Goal: Task Accomplishment & Management: Complete application form

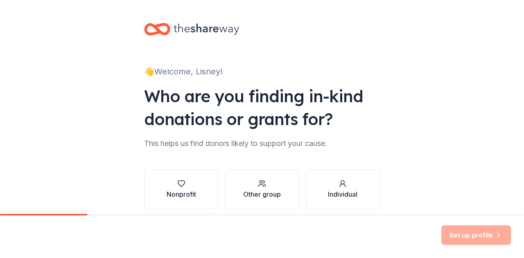
scroll to position [34, 0]
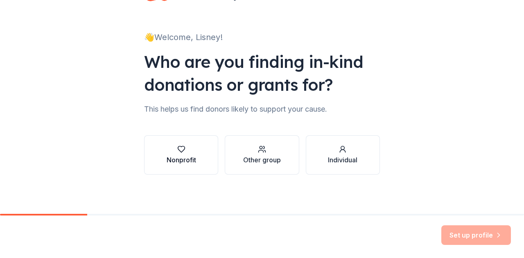
click at [167, 157] on div "Nonprofit" at bounding box center [181, 160] width 29 height 10
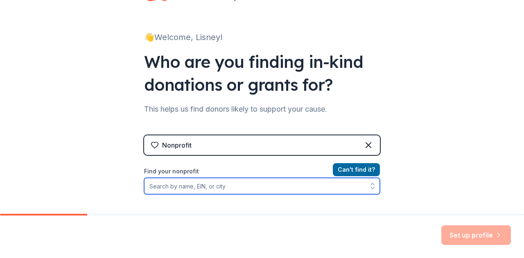
click at [293, 180] on input "Find your nonprofit" at bounding box center [262, 186] width 236 height 16
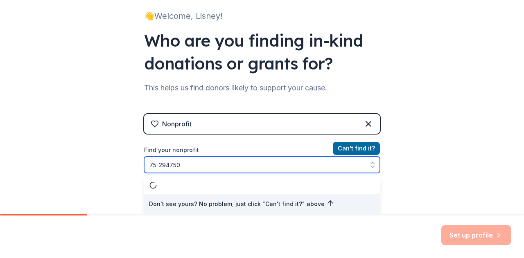
type input "[US_EMPLOYER_IDENTIFICATION_NUMBER]"
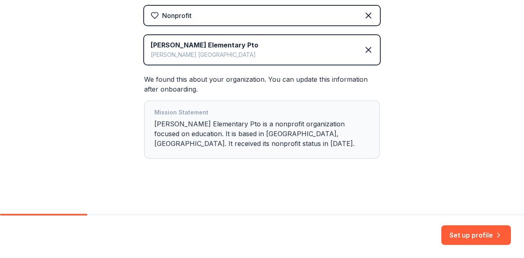
scroll to position [164, 0]
click at [453, 233] on button "Set up profile" at bounding box center [476, 235] width 70 height 20
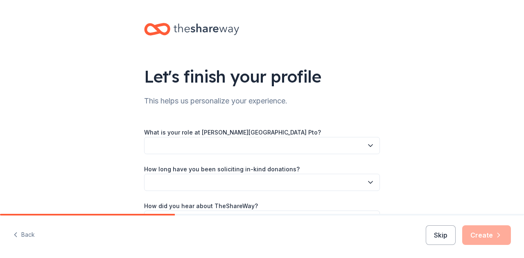
click at [274, 144] on button "button" at bounding box center [262, 145] width 236 height 17
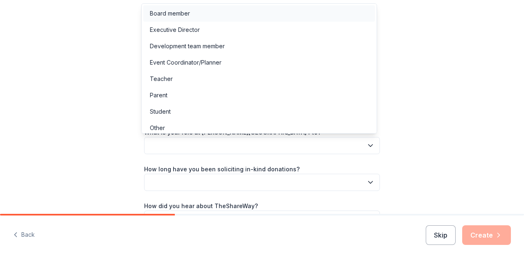
click at [180, 6] on div "Board member" at bounding box center [259, 13] width 232 height 16
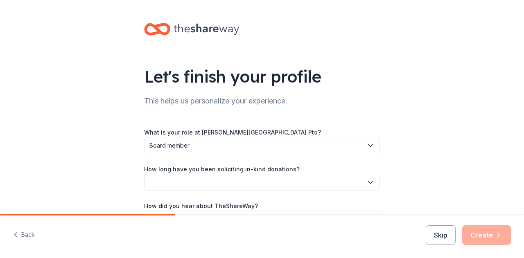
click at [186, 187] on button "button" at bounding box center [262, 182] width 236 height 17
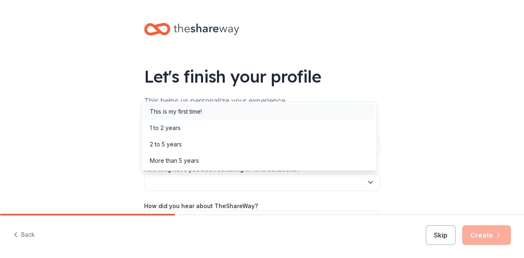
click at [169, 113] on div "This is my first time!" at bounding box center [176, 112] width 52 height 10
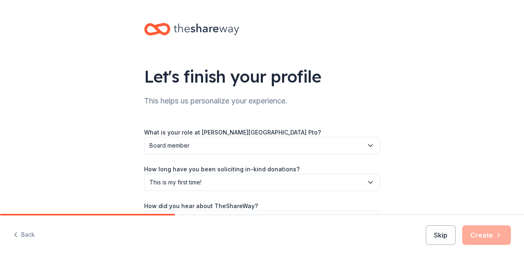
scroll to position [53, 0]
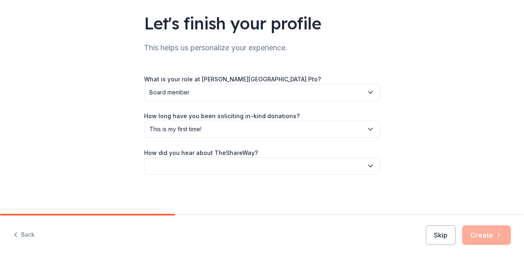
click at [237, 169] on button "button" at bounding box center [262, 166] width 236 height 17
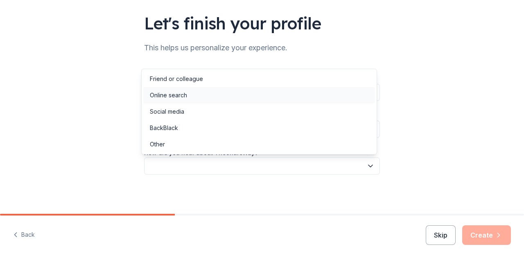
click at [196, 96] on div "Online search" at bounding box center [259, 95] width 232 height 16
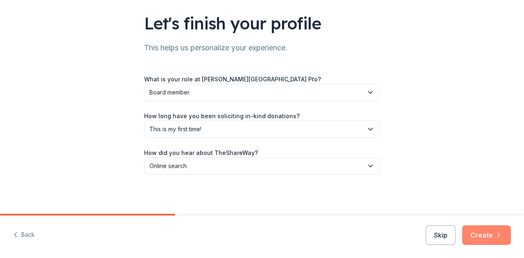
click at [482, 237] on button "Create" at bounding box center [486, 235] width 49 height 20
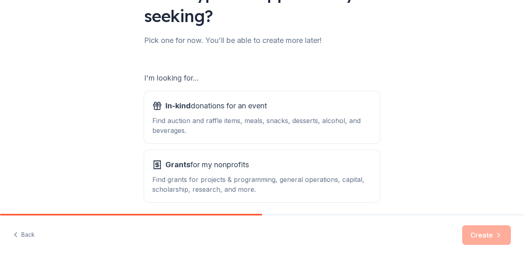
scroll to position [116, 0]
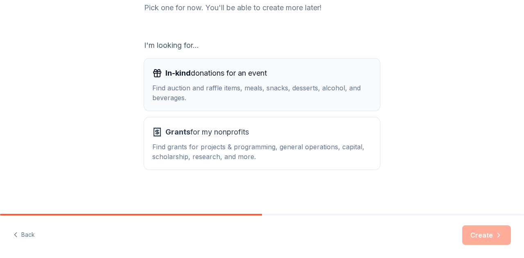
click at [257, 86] on div "Find auction and raffle items, meals, snacks, desserts, alcohol, and beverages." at bounding box center [261, 93] width 219 height 20
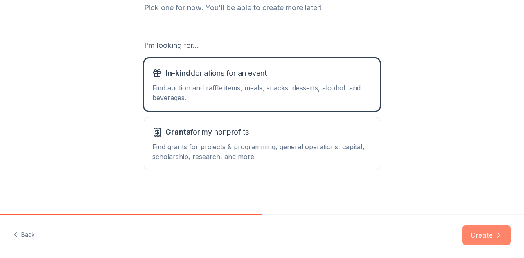
click at [482, 239] on button "Create" at bounding box center [486, 235] width 49 height 20
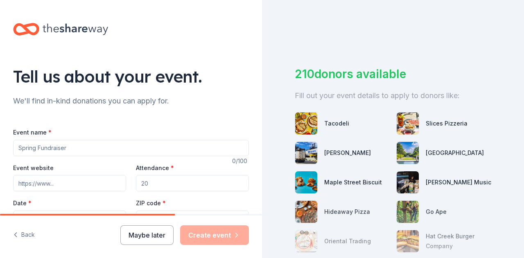
click at [109, 144] on input "Event name *" at bounding box center [131, 148] width 236 height 16
type input "H"
type input "Fall Harvest Fest"
click at [66, 174] on div "Event website" at bounding box center [69, 177] width 113 height 29
click at [62, 180] on input "Event website" at bounding box center [69, 183] width 113 height 16
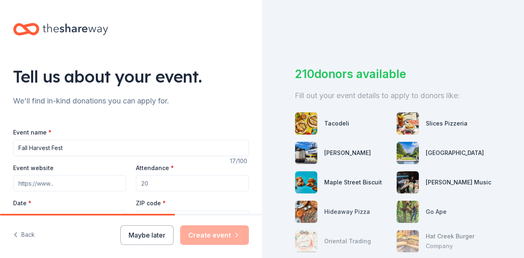
paste input "[URL][DOMAIN_NAME]"
type input "[URL][DOMAIN_NAME]"
click at [191, 181] on input "Attendance *" at bounding box center [192, 183] width 113 height 16
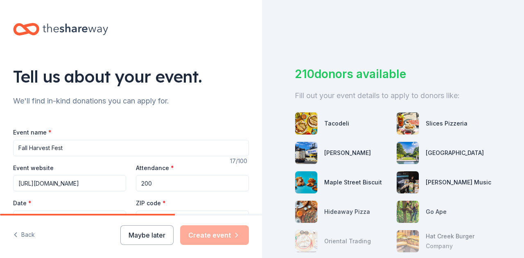
type input "200"
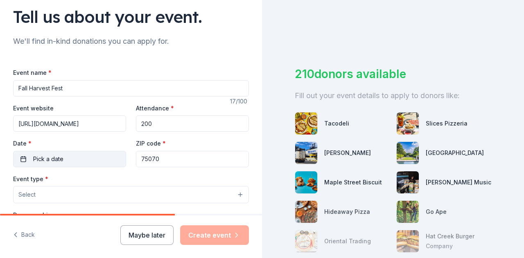
scroll to position [69, 0]
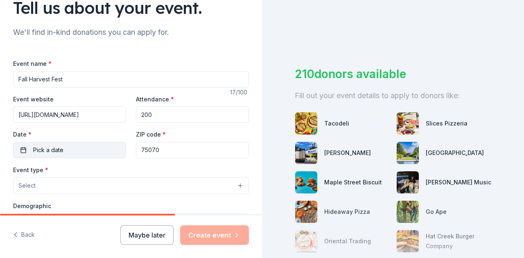
click at [86, 151] on button "Pick a date" at bounding box center [69, 150] width 113 height 16
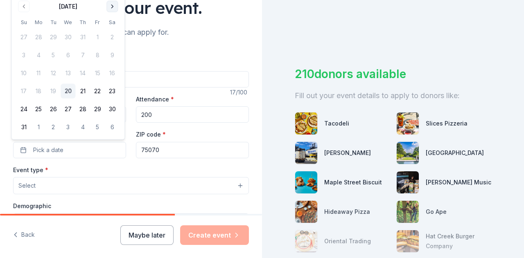
click at [110, 6] on button "Go to next month" at bounding box center [111, 6] width 11 height 11
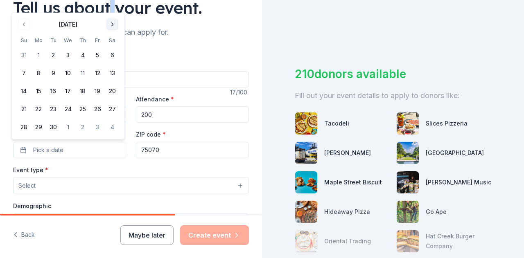
click at [110, 6] on div "Tell us about your event." at bounding box center [131, 7] width 236 height 23
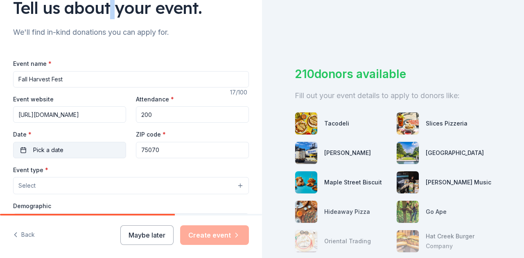
click at [62, 142] on button "Pick a date" at bounding box center [69, 150] width 113 height 16
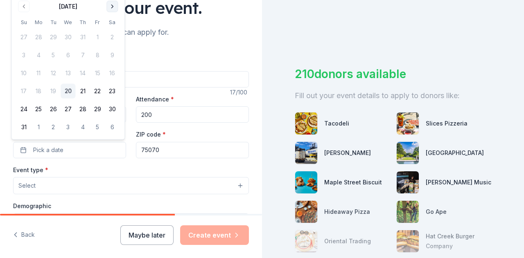
click at [109, 6] on button "Go to next month" at bounding box center [111, 6] width 11 height 11
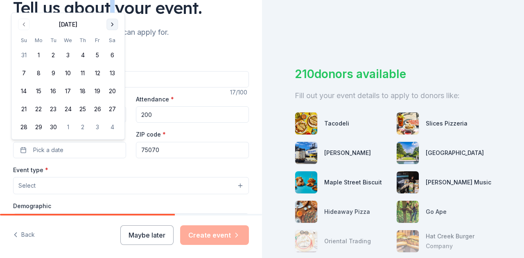
click at [110, 25] on button "Go to next month" at bounding box center [111, 24] width 11 height 11
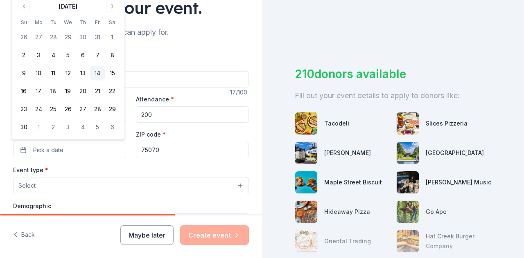
click at [97, 66] on button "14" at bounding box center [97, 73] width 15 height 15
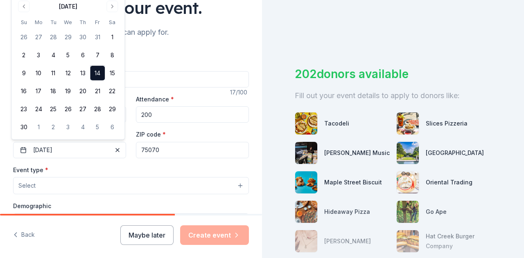
click at [117, 193] on button "Select" at bounding box center [131, 185] width 236 height 17
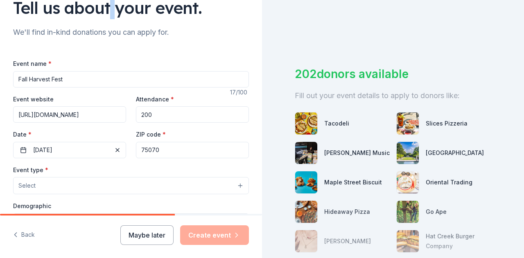
click at [114, 184] on button "Select" at bounding box center [131, 185] width 236 height 17
click at [224, 186] on button "Select" at bounding box center [131, 185] width 236 height 17
click at [238, 182] on button "Select" at bounding box center [131, 185] width 236 height 17
click at [231, 183] on button "Select" at bounding box center [131, 185] width 236 height 17
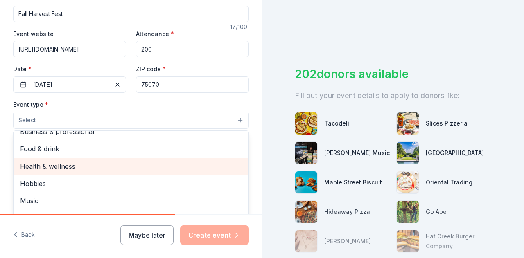
scroll to position [0, 0]
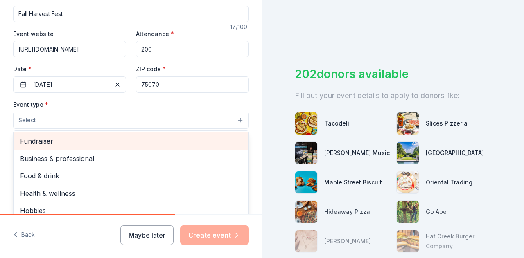
click at [121, 140] on span "Fundraiser" at bounding box center [131, 141] width 222 height 11
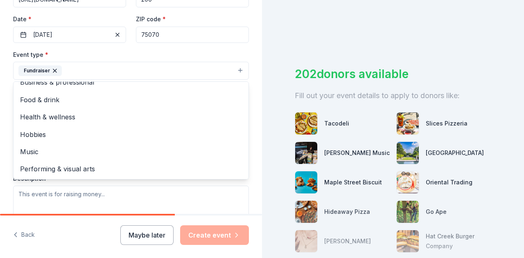
scroll to position [187, 0]
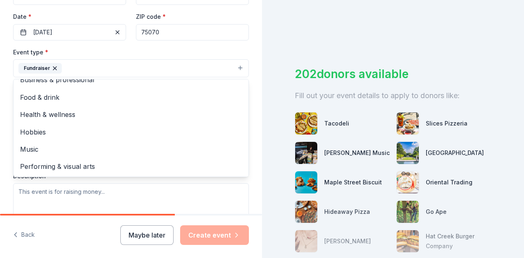
click at [179, 175] on div "Business & professional Food & drink Health & wellness Hobbies Music Performing…" at bounding box center [131, 128] width 236 height 98
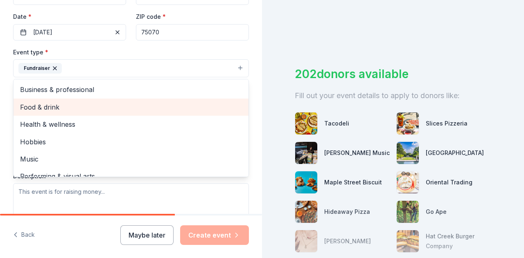
scroll to position [10, 0]
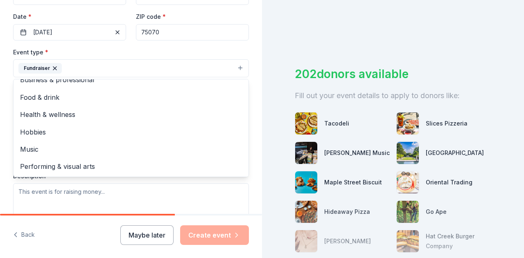
click at [65, 237] on div "Tell us about your event. We'll find in-kind donations you can apply for. Event…" at bounding box center [131, 129] width 262 height 258
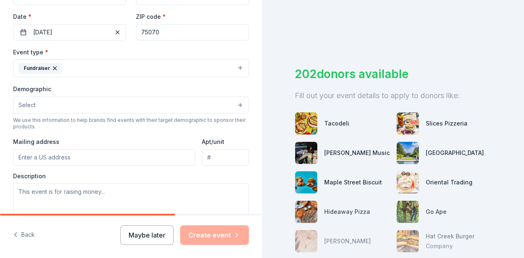
click at [72, 99] on button "Select" at bounding box center [131, 105] width 236 height 17
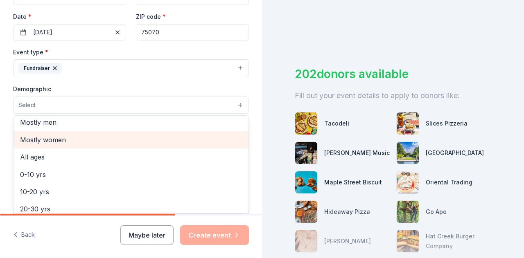
scroll to position [22, 0]
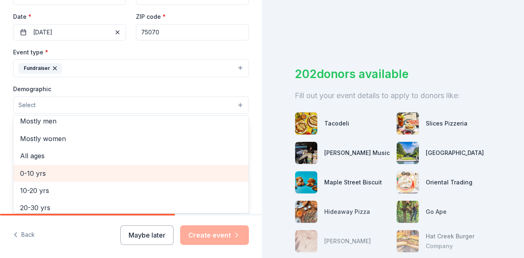
click at [57, 170] on span "0-10 yrs" at bounding box center [131, 173] width 222 height 11
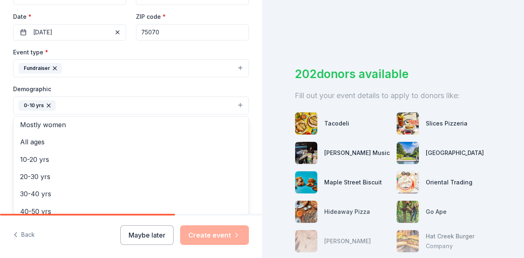
scroll to position [42, 0]
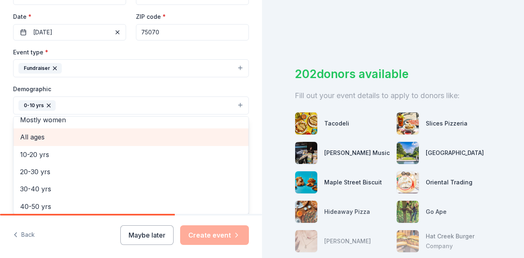
click at [43, 132] on span "All ages" at bounding box center [131, 137] width 222 height 11
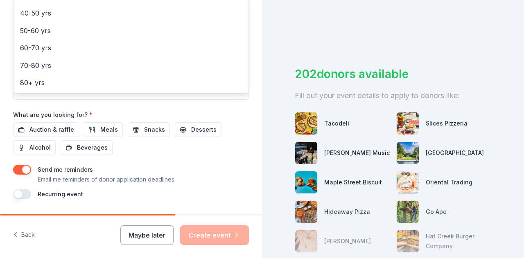
scroll to position [309, 0]
click at [62, 130] on div "Event name * Fall Harvest Fest 17 /100 Event website [URL][DOMAIN_NAME] Attenda…" at bounding box center [131, 9] width 236 height 380
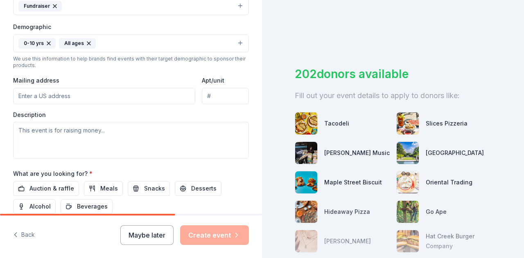
scroll to position [257, 0]
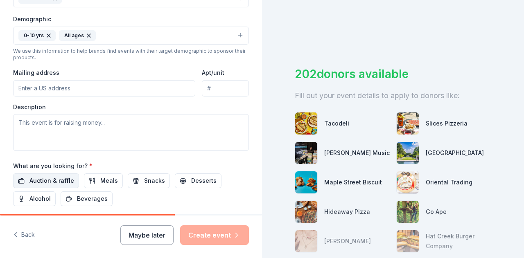
click at [53, 176] on span "Auction & raffle" at bounding box center [51, 181] width 45 height 10
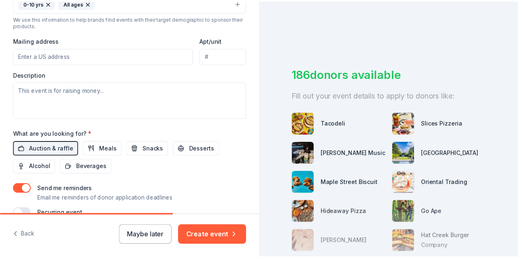
scroll to position [330, 0]
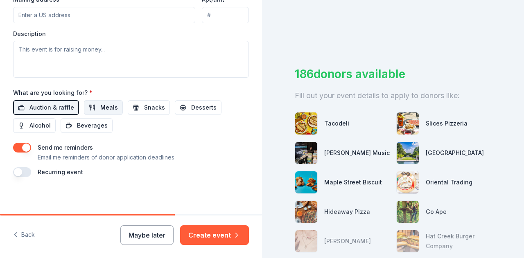
click at [113, 100] on button "Meals" at bounding box center [103, 107] width 39 height 15
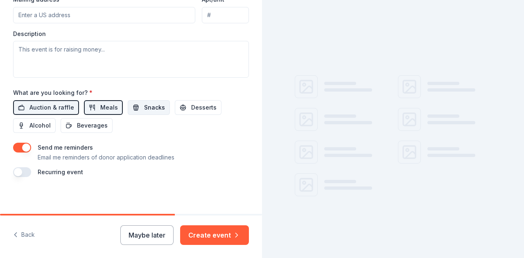
click at [161, 102] on button "Snacks" at bounding box center [149, 107] width 42 height 15
click at [191, 103] on span "Desserts" at bounding box center [203, 108] width 25 height 10
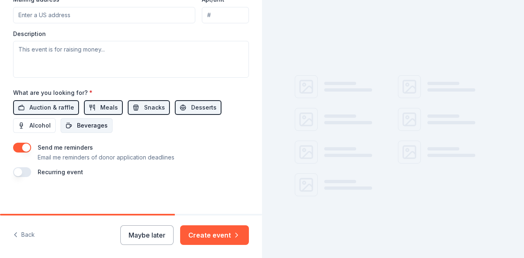
click at [80, 121] on span "Beverages" at bounding box center [92, 126] width 31 height 10
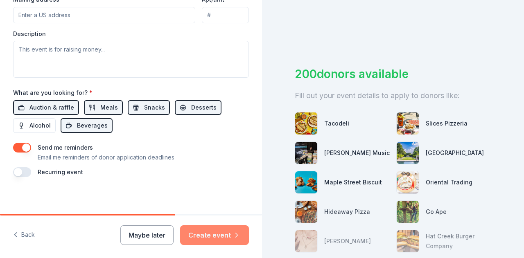
click at [196, 239] on button "Create event" at bounding box center [214, 235] width 69 height 20
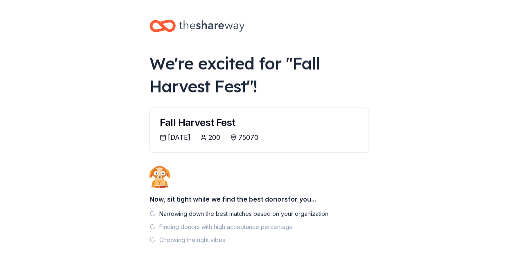
scroll to position [41, 0]
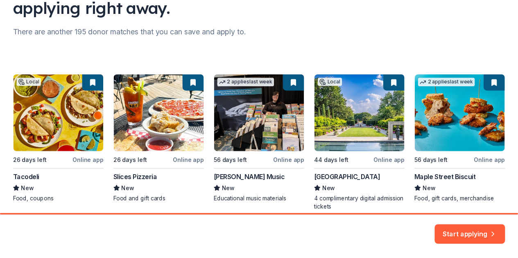
scroll to position [97, 0]
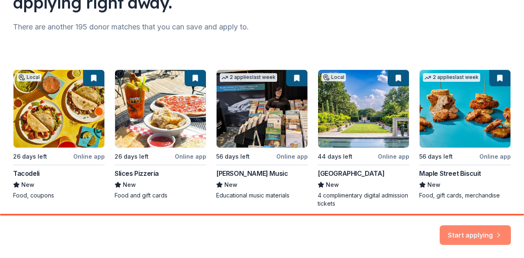
click at [467, 230] on button "Start applying" at bounding box center [475, 231] width 71 height 20
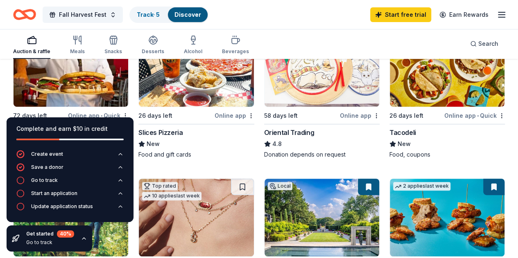
scroll to position [135, 0]
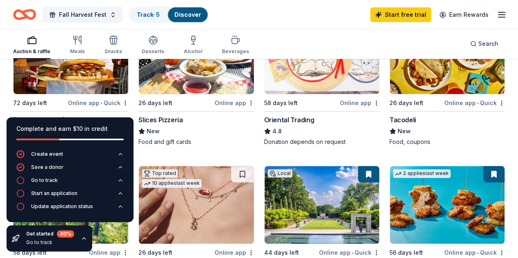
click at [33, 122] on div "Complete and earn $10 in credit" at bounding box center [70, 133] width 127 height 33
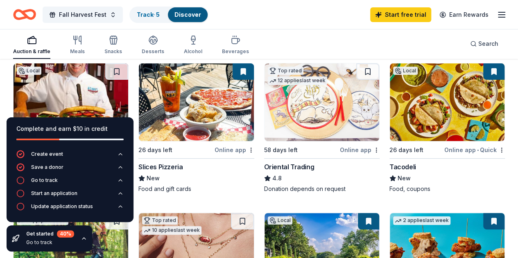
scroll to position [85, 0]
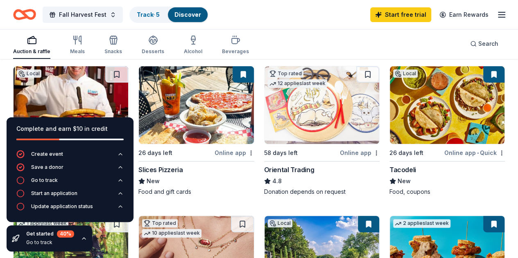
click at [72, 69] on img at bounding box center [71, 105] width 115 height 78
click at [145, 16] on link "Track · 5" at bounding box center [148, 14] width 23 height 7
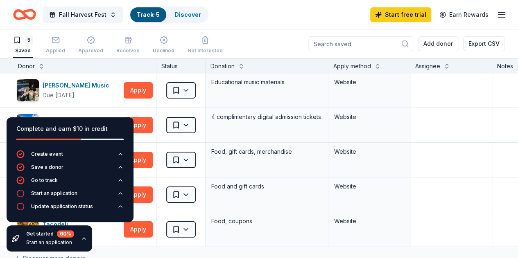
drag, startPoint x: 146, startPoint y: 247, endPoint x: 98, endPoint y: 241, distance: 48.7
click at [98, 241] on div "Complete and earn $10 in credit Create event Save a donor Go to track Start an …" at bounding box center [70, 184] width 140 height 147
click at [83, 235] on icon "button" at bounding box center [84, 238] width 7 height 7
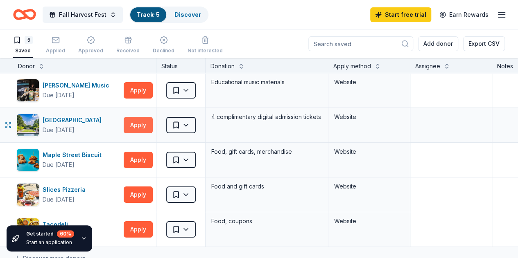
click at [145, 129] on button "Apply" at bounding box center [138, 125] width 29 height 16
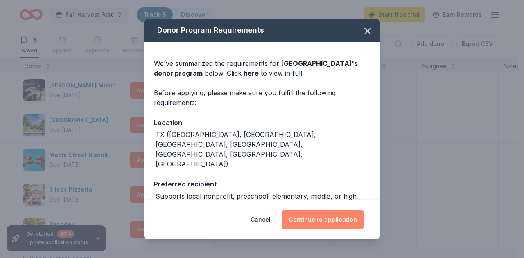
click at [339, 212] on button "Continue to application" at bounding box center [322, 220] width 81 height 20
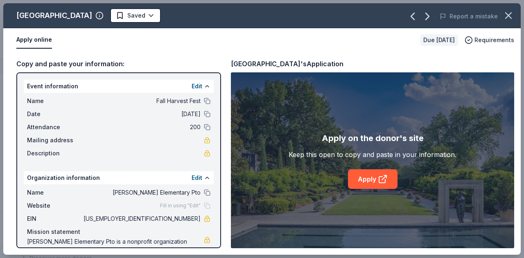
scroll to position [29, 0]
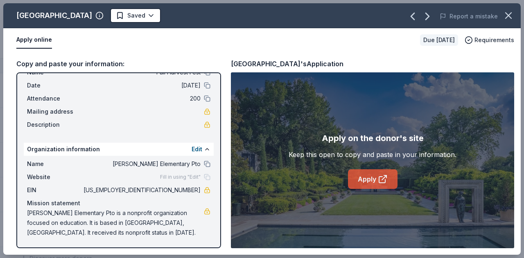
click at [372, 180] on link "Apply" at bounding box center [373, 179] width 50 height 20
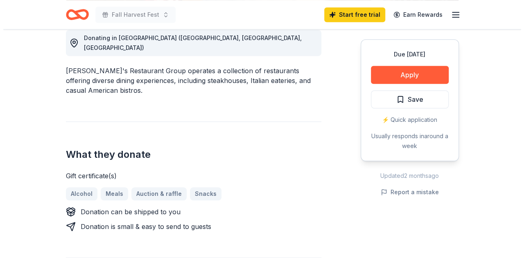
scroll to position [239, 0]
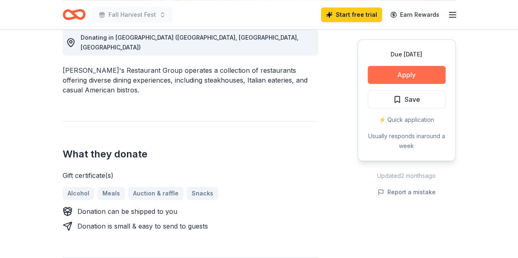
click at [419, 77] on button "Apply" at bounding box center [406, 75] width 78 height 18
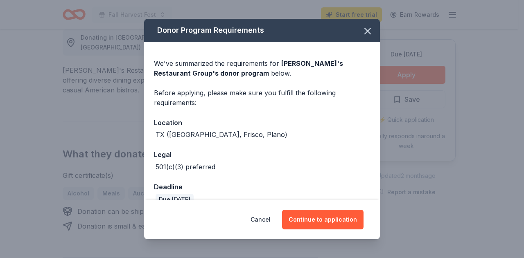
scroll to position [15, 0]
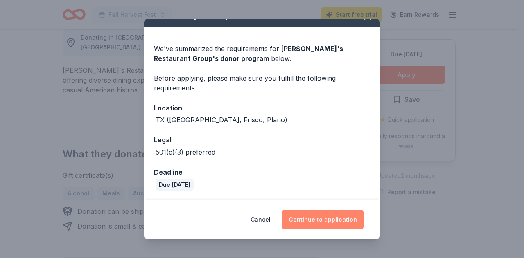
click at [310, 219] on button "Continue to application" at bounding box center [322, 220] width 81 height 20
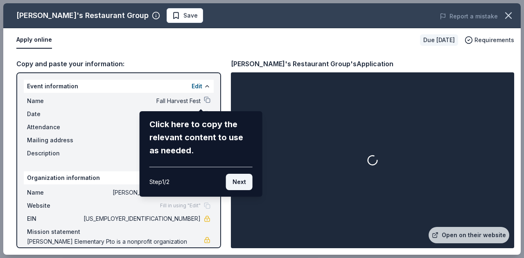
click at [237, 181] on button "Next" at bounding box center [239, 182] width 27 height 16
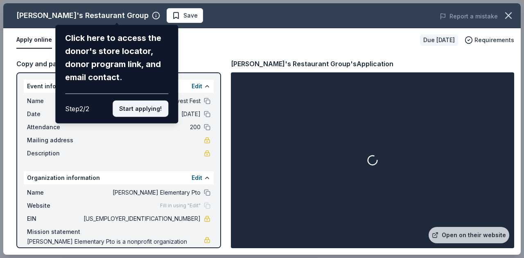
click at [142, 106] on button "Start applying!" at bounding box center [141, 109] width 56 height 16
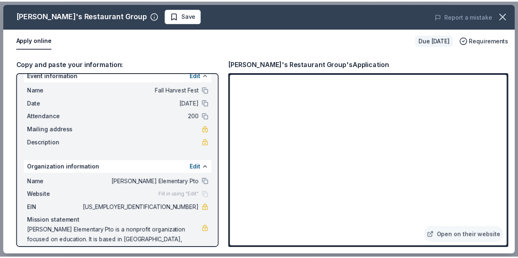
scroll to position [0, 0]
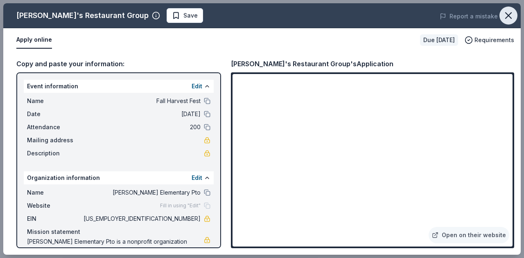
click at [507, 20] on icon "button" at bounding box center [508, 15] width 11 height 11
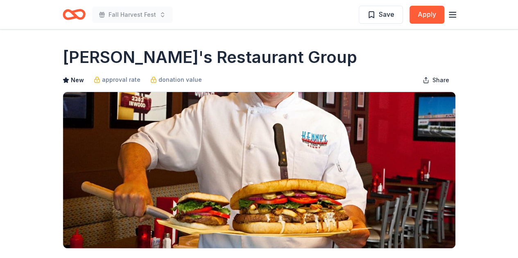
click at [454, 10] on icon "button" at bounding box center [452, 15] width 10 height 10
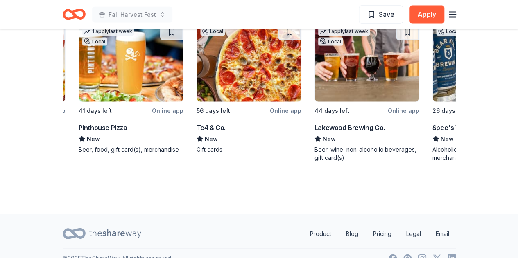
scroll to position [0, 574]
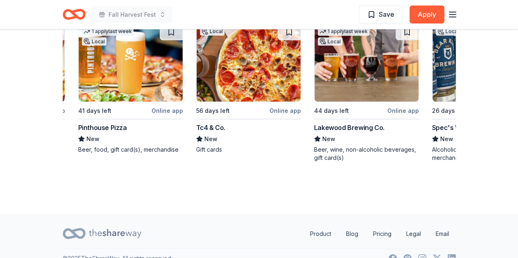
click at [455, 17] on line "button" at bounding box center [452, 17] width 7 height 0
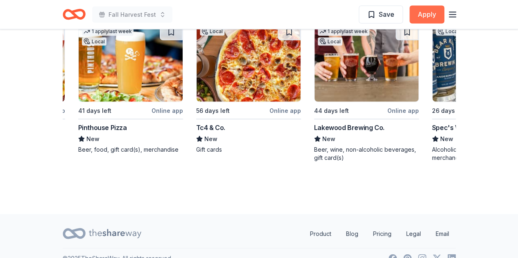
click at [424, 16] on button "Apply" at bounding box center [426, 15] width 35 height 18
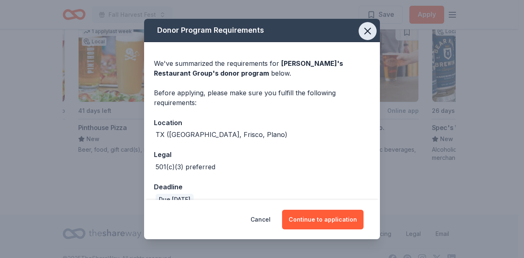
click at [362, 31] on icon "button" at bounding box center [367, 30] width 11 height 11
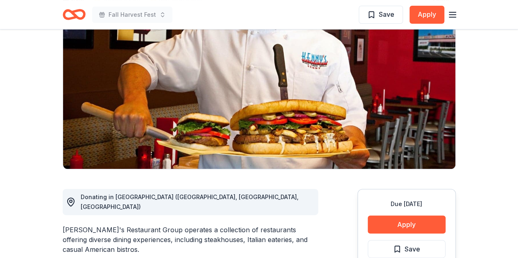
scroll to position [0, 0]
